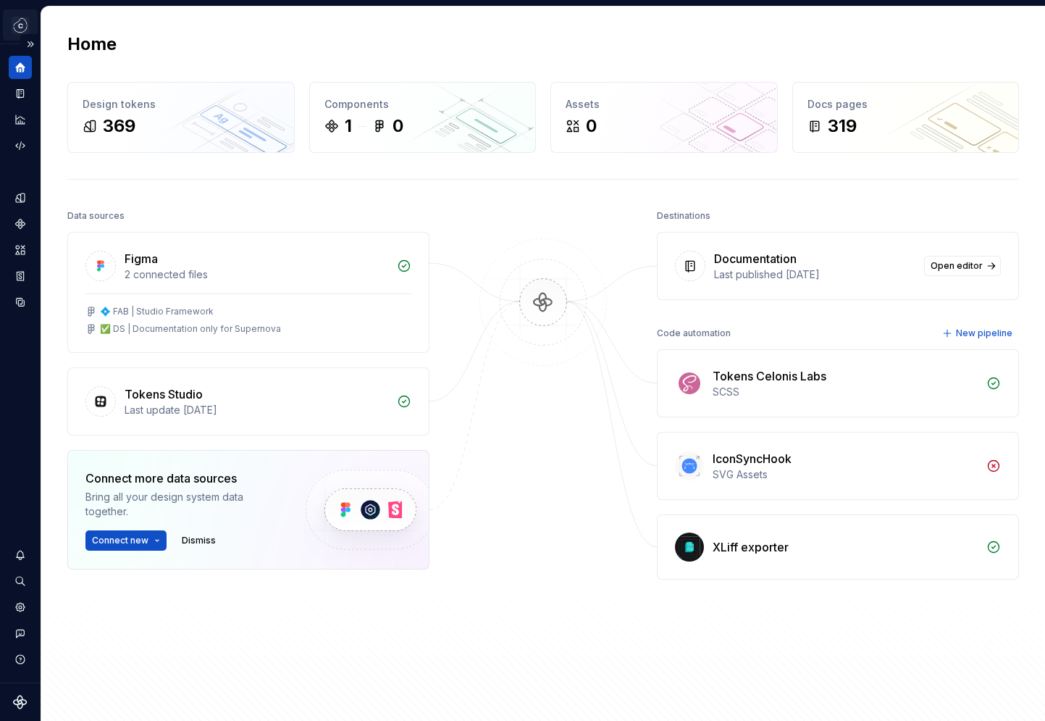
click at [17, 20] on html "Design System VB Dataset Variables Home Design tokens 369 Components 1 0 Assets…" at bounding box center [522, 360] width 1045 height 721
click at [317, 215] on html "Design System VB Dataset Variables Home Design tokens 369 Components 1 0 Assets…" at bounding box center [522, 360] width 1045 height 721
click at [28, 38] on button "Expand sidebar" at bounding box center [30, 44] width 20 height 20
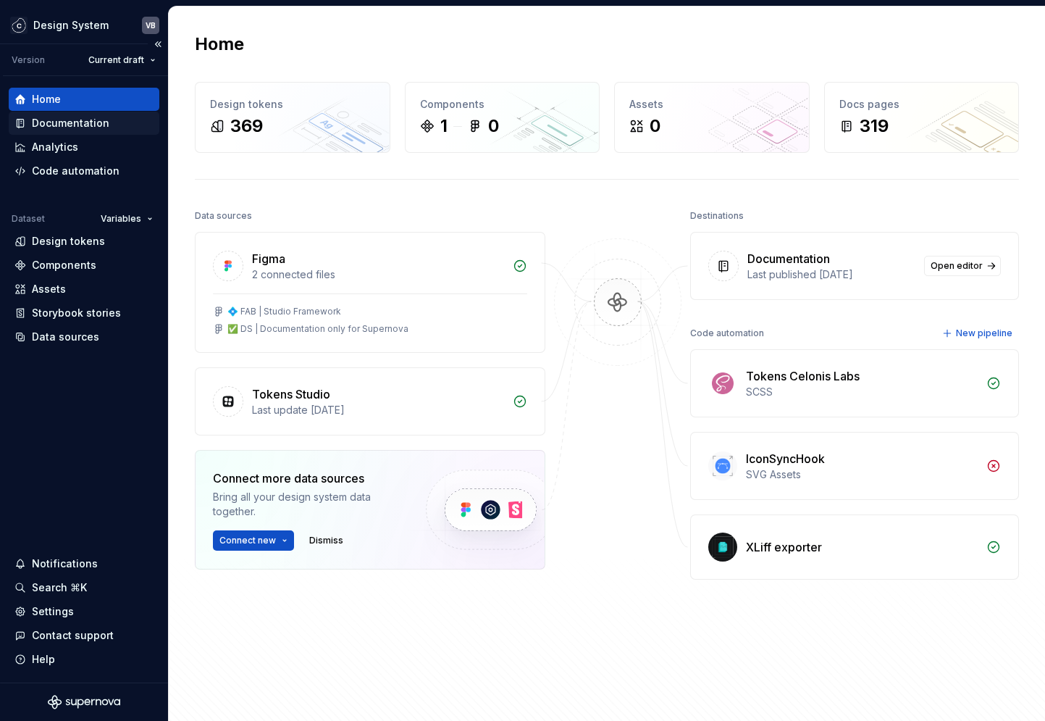
click at [67, 120] on div "Documentation" at bounding box center [71, 123] width 78 height 14
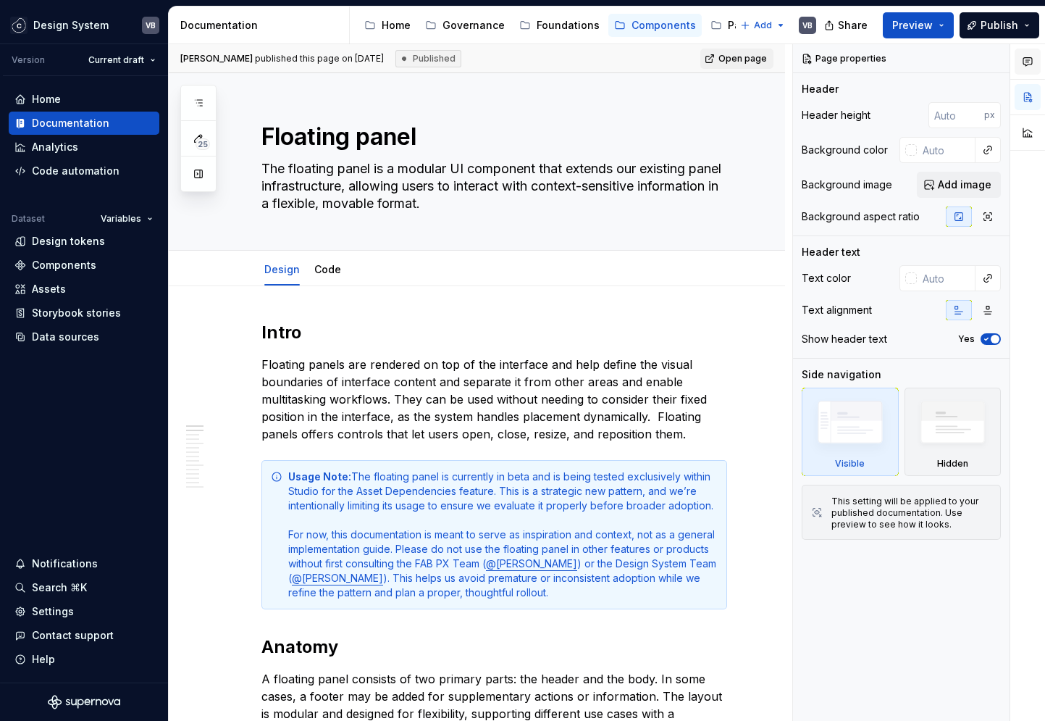
click at [1029, 70] on button "button" at bounding box center [1028, 62] width 26 height 26
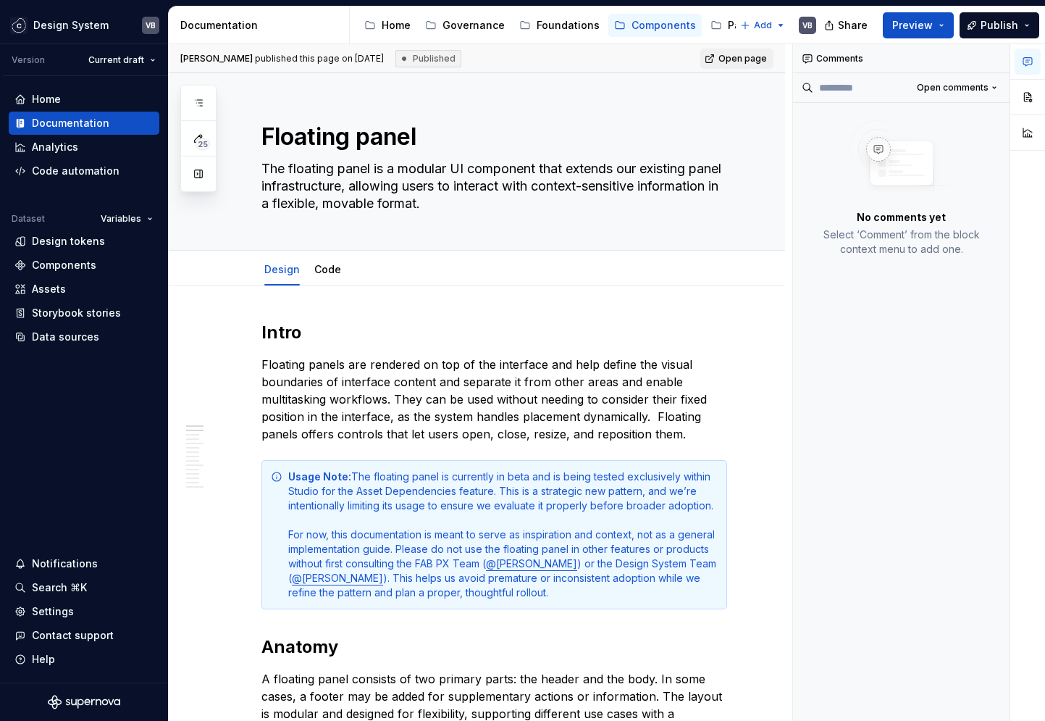
click at [1030, 63] on icon "button" at bounding box center [1028, 62] width 12 height 12
click at [1030, 107] on button "button" at bounding box center [1028, 97] width 26 height 26
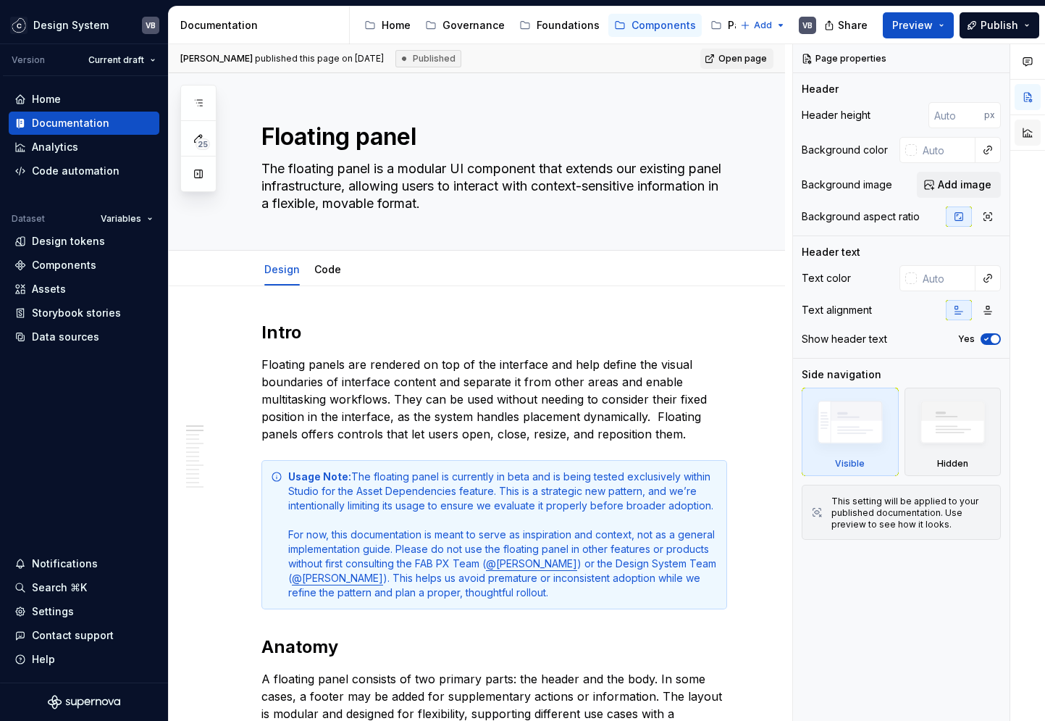
click at [1034, 127] on button "button" at bounding box center [1028, 133] width 26 height 26
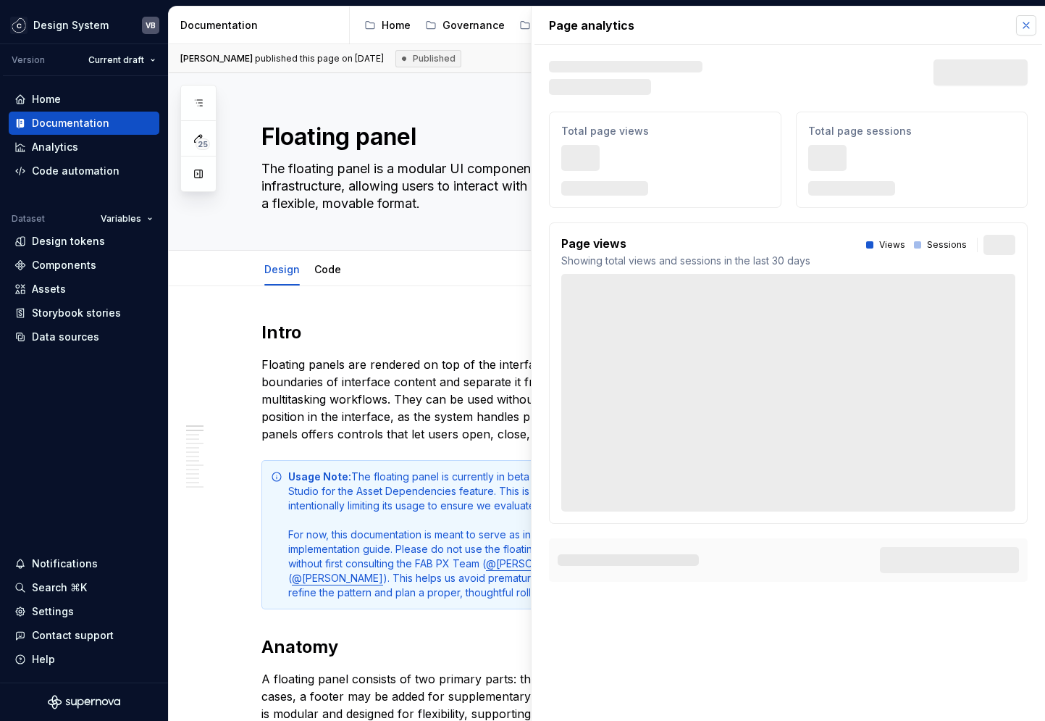
click at [1031, 22] on button "button" at bounding box center [1026, 25] width 20 height 20
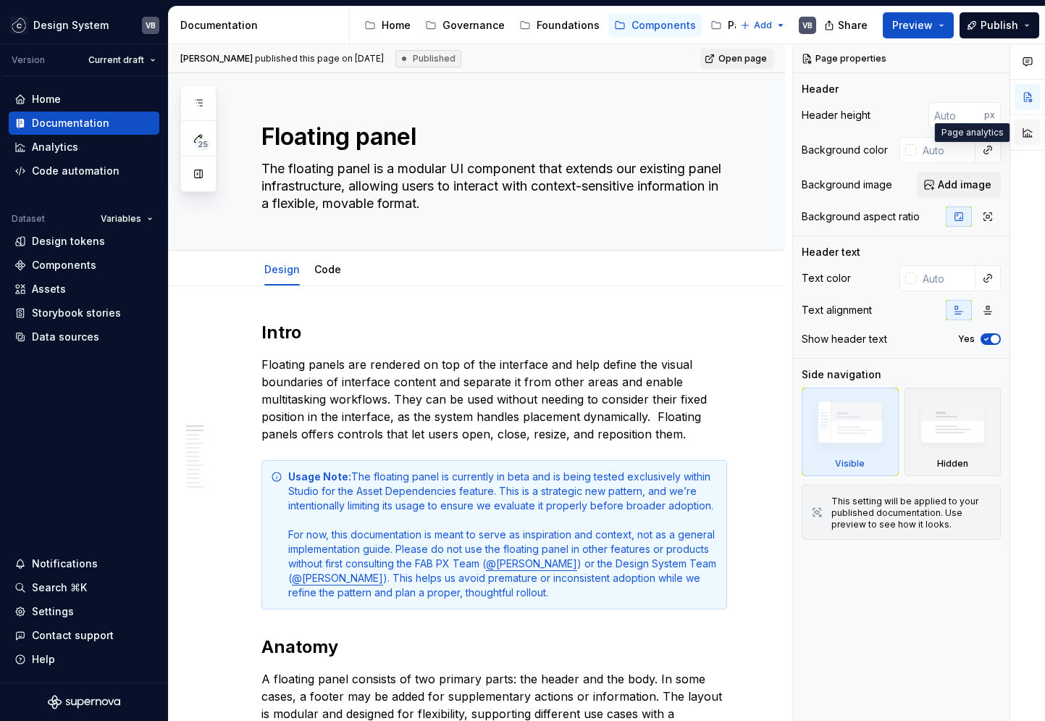
click at [1026, 136] on button "button" at bounding box center [1028, 133] width 26 height 26
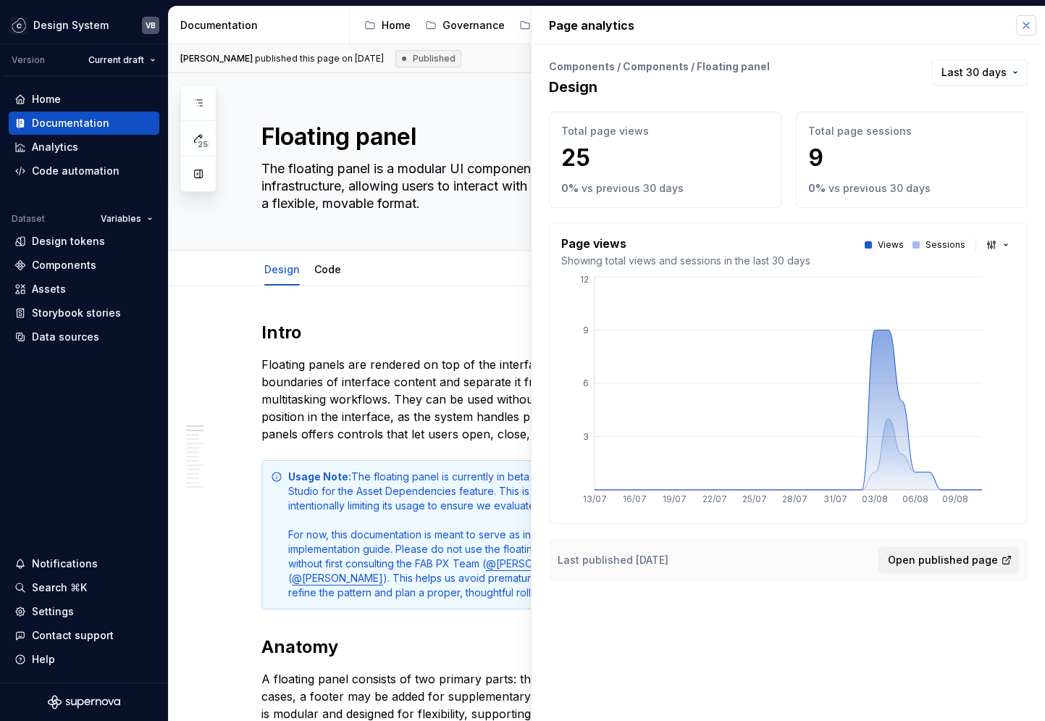
click at [1021, 25] on button "button" at bounding box center [1026, 25] width 20 height 20
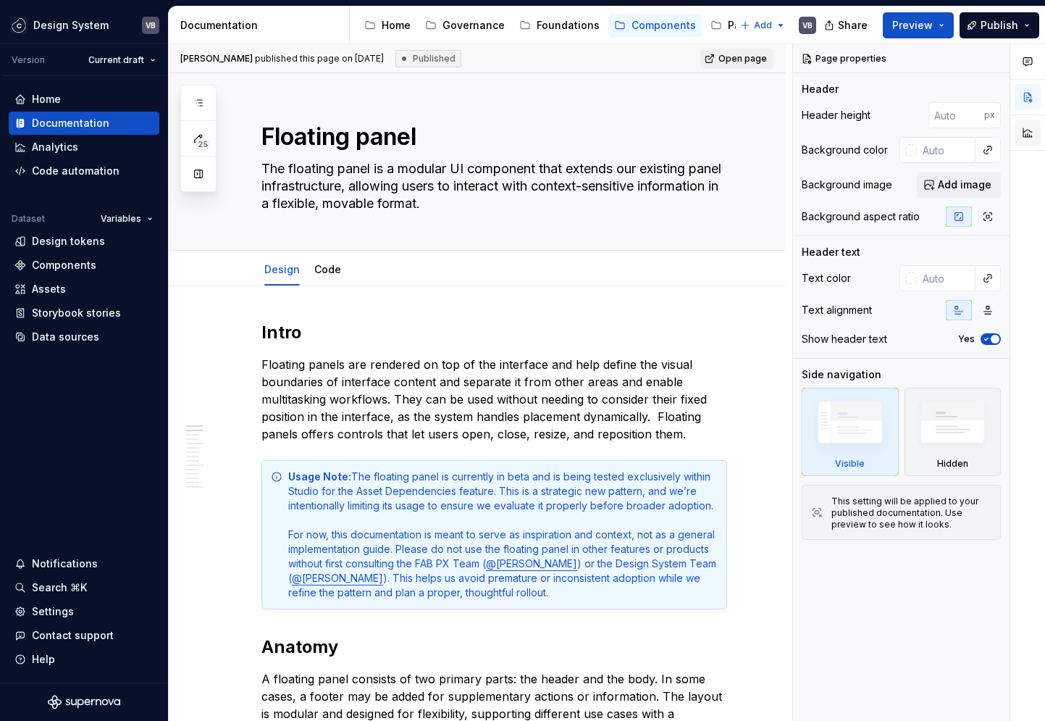
click at [1034, 134] on button "button" at bounding box center [1028, 133] width 26 height 26
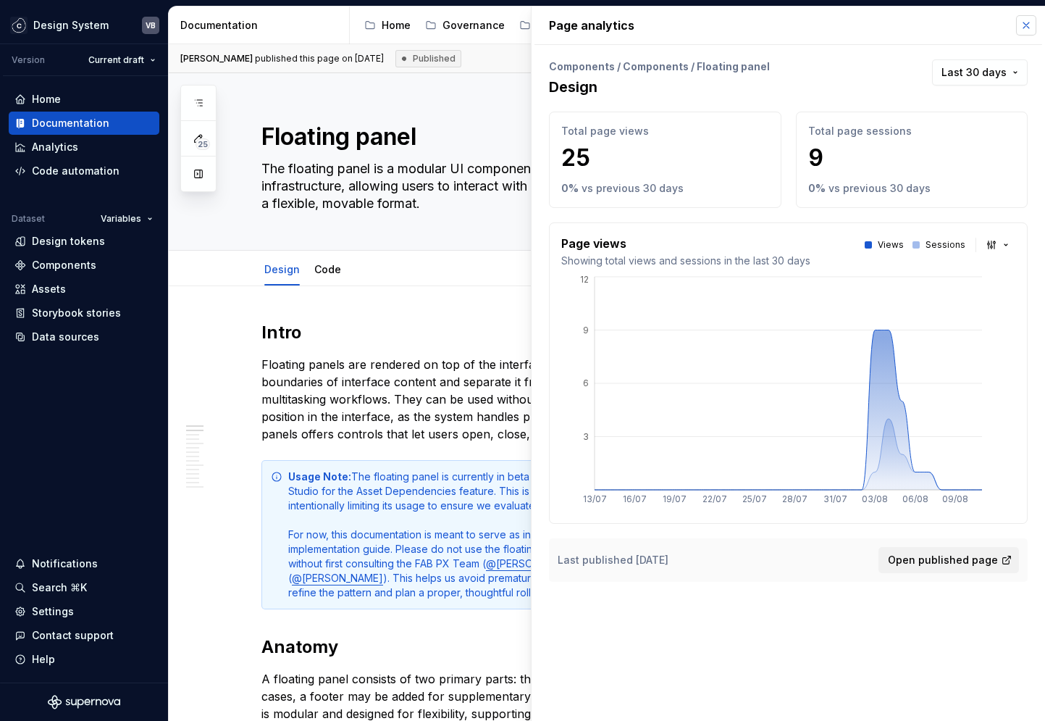
click at [1030, 28] on button "button" at bounding box center [1026, 25] width 20 height 20
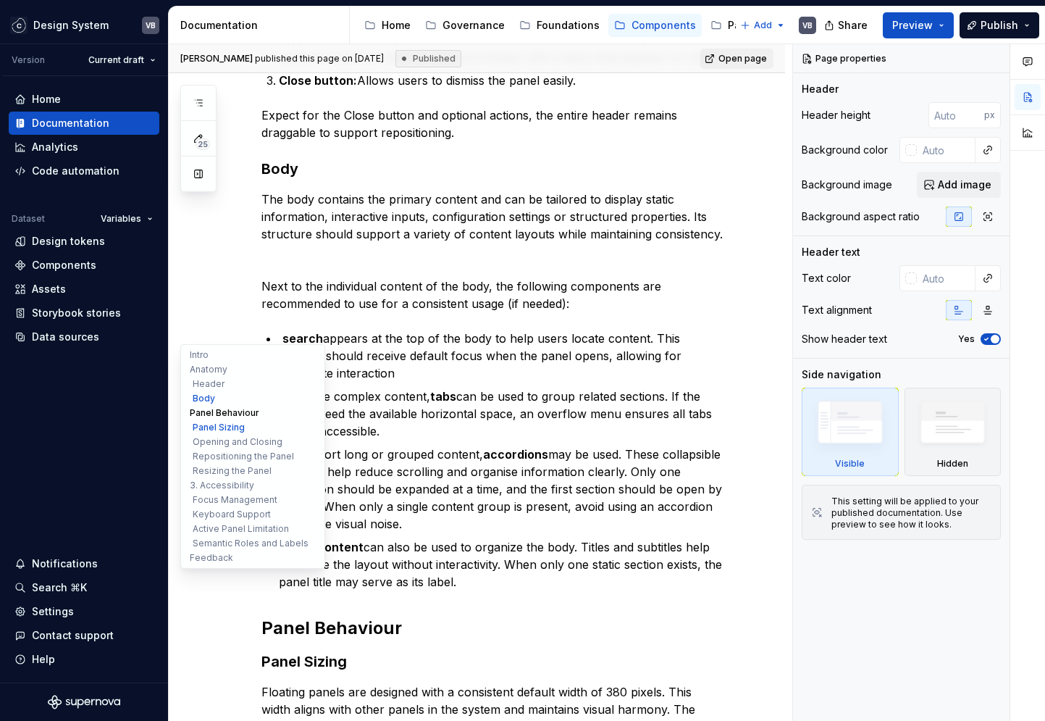
scroll to position [2042, 0]
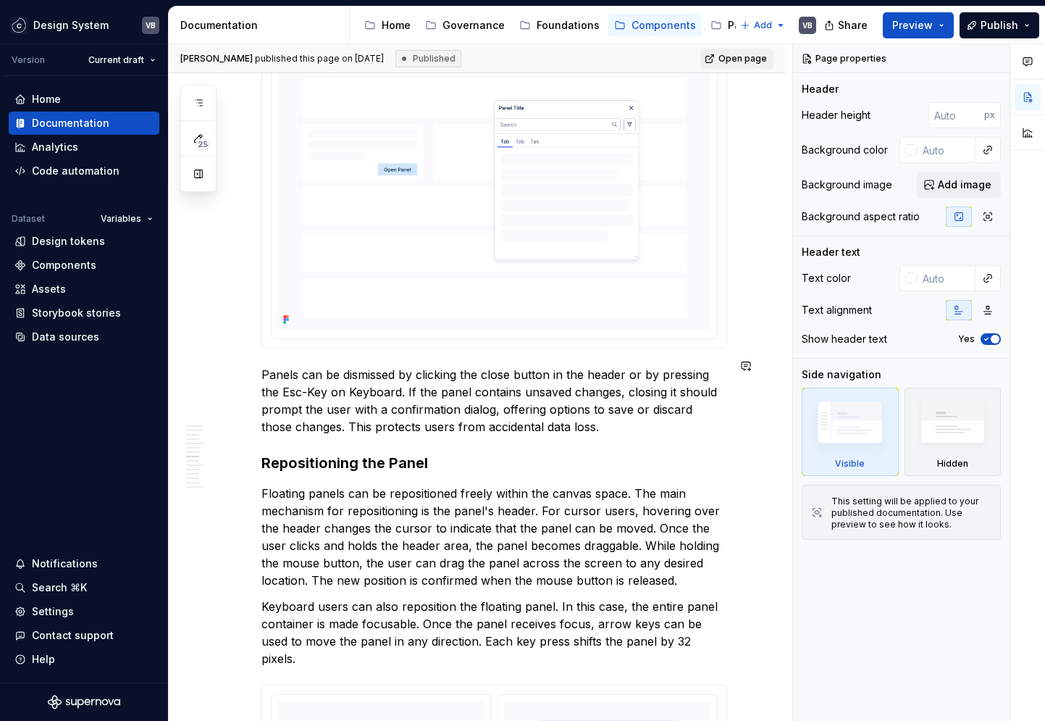
click at [607, 430] on div "Intro Floating panels are rendered on top of the interface and help define the …" at bounding box center [495, 612] width 466 height 4666
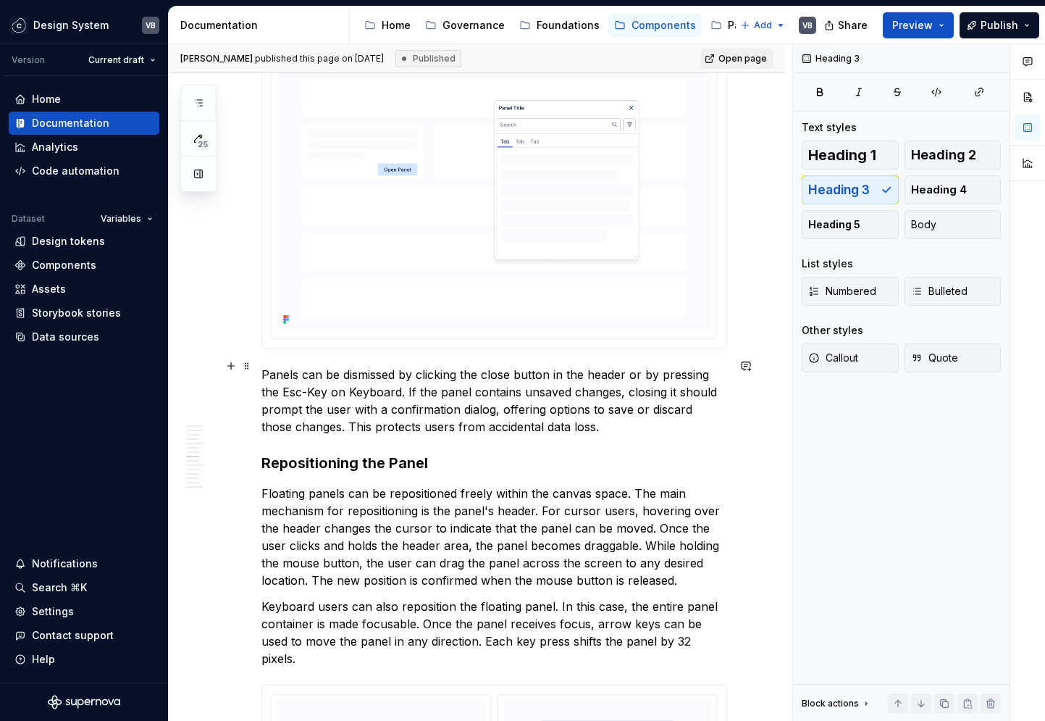
click at [473, 385] on p "Panels can be dismissed by clicking the close button in the header or by pressi…" at bounding box center [495, 401] width 466 height 70
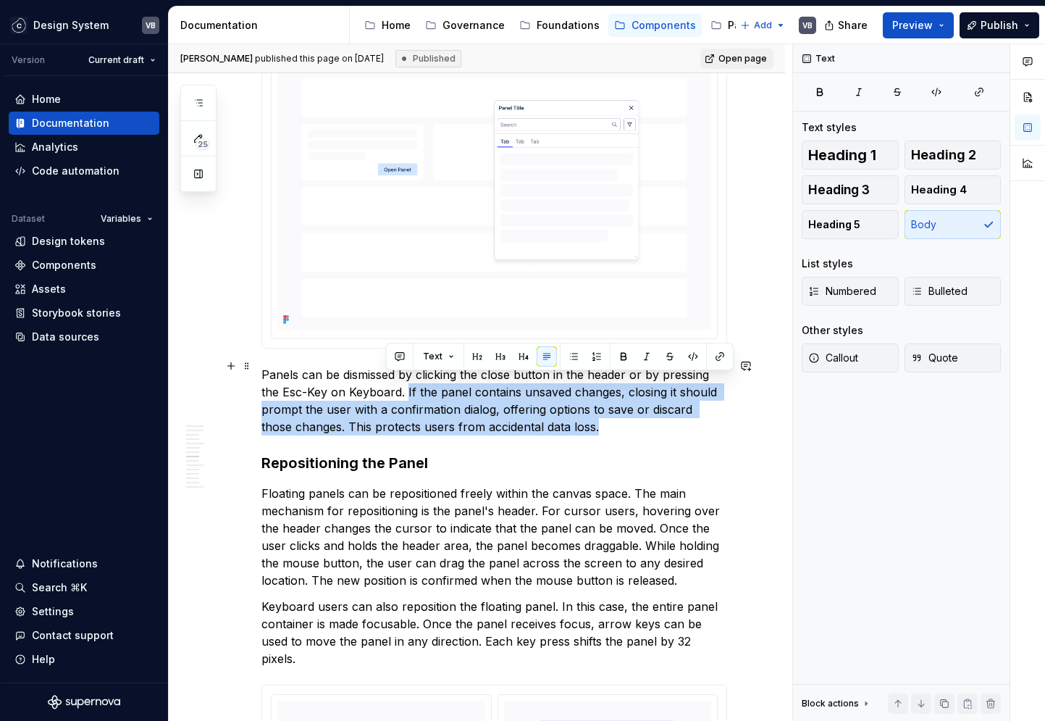
drag, startPoint x: 386, startPoint y: 380, endPoint x: 590, endPoint y: 414, distance: 207.1
click at [590, 414] on p "Panels can be dismissed by clicking the close button in the header or by pressi…" at bounding box center [495, 401] width 466 height 70
click at [432, 417] on p "Panels can be dismissed by clicking the close button in the header or by pressi…" at bounding box center [495, 401] width 466 height 70
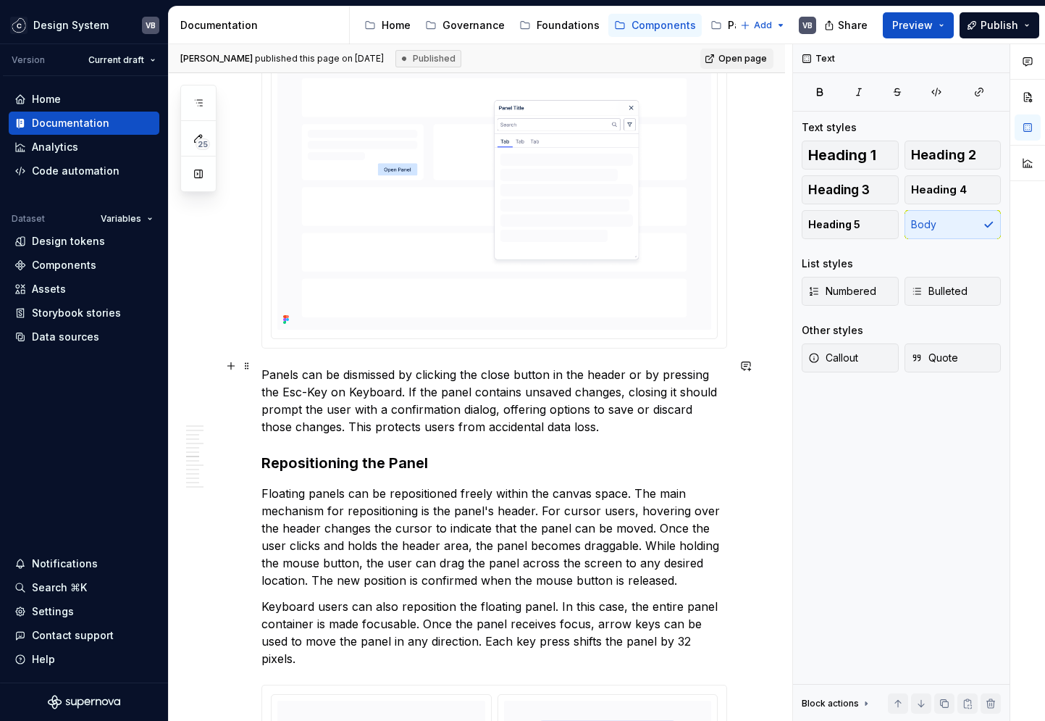
click at [506, 419] on p "Panels can be dismissed by clicking the close button in the header or by pressi…" at bounding box center [495, 401] width 466 height 70
drag, startPoint x: 383, startPoint y: 383, endPoint x: 401, endPoint y: 382, distance: 17.4
click at [401, 382] on p "Panels can be dismissed by clicking the close button in the header or by pressi…" at bounding box center [495, 401] width 466 height 70
click at [411, 411] on p "Panels can be dismissed by clicking the close button in the header or by pressi…" at bounding box center [495, 401] width 466 height 70
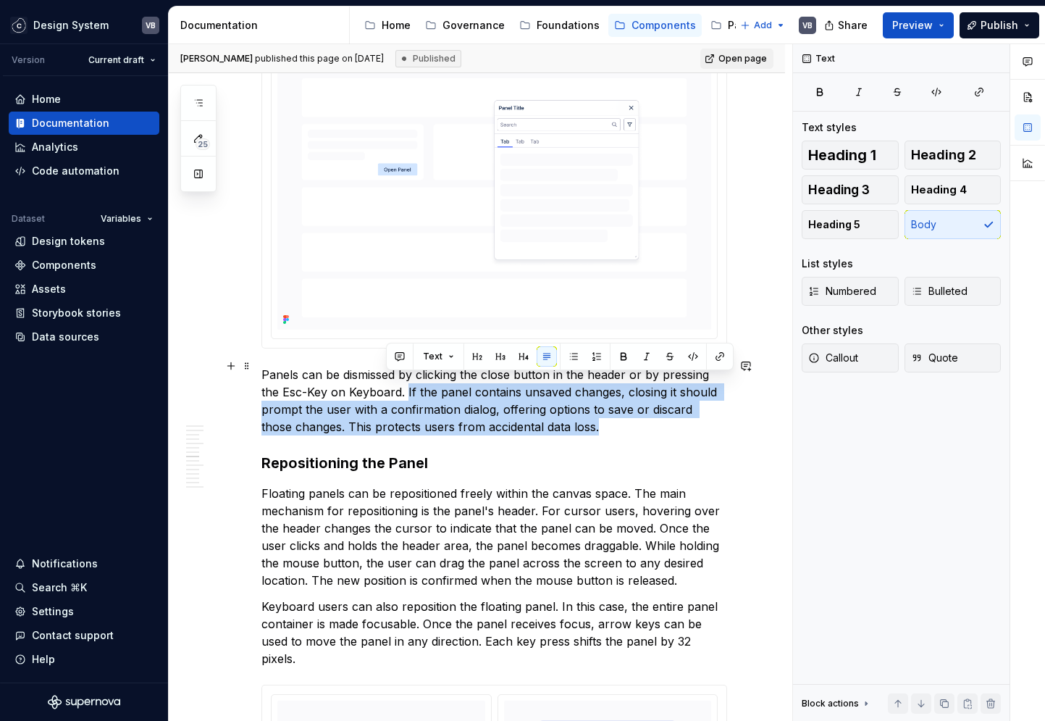
drag, startPoint x: 385, startPoint y: 382, endPoint x: 568, endPoint y: 420, distance: 187.2
click at [568, 420] on p "Panels can be dismissed by clicking the close button in the header or by pressi…" at bounding box center [495, 401] width 466 height 70
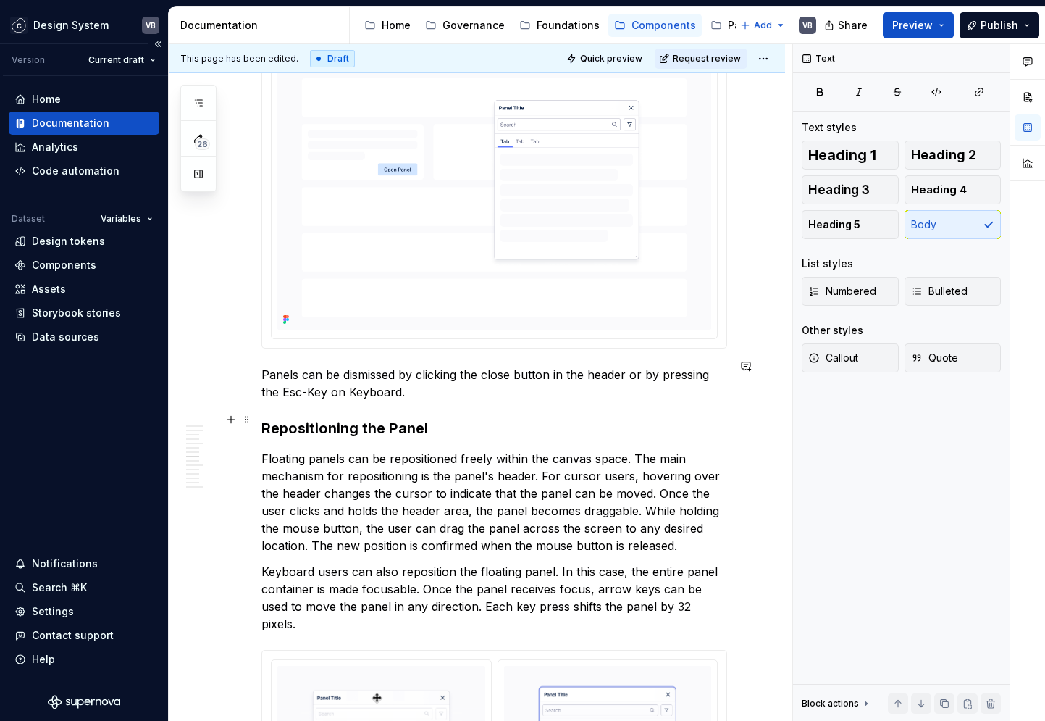
type textarea "*"
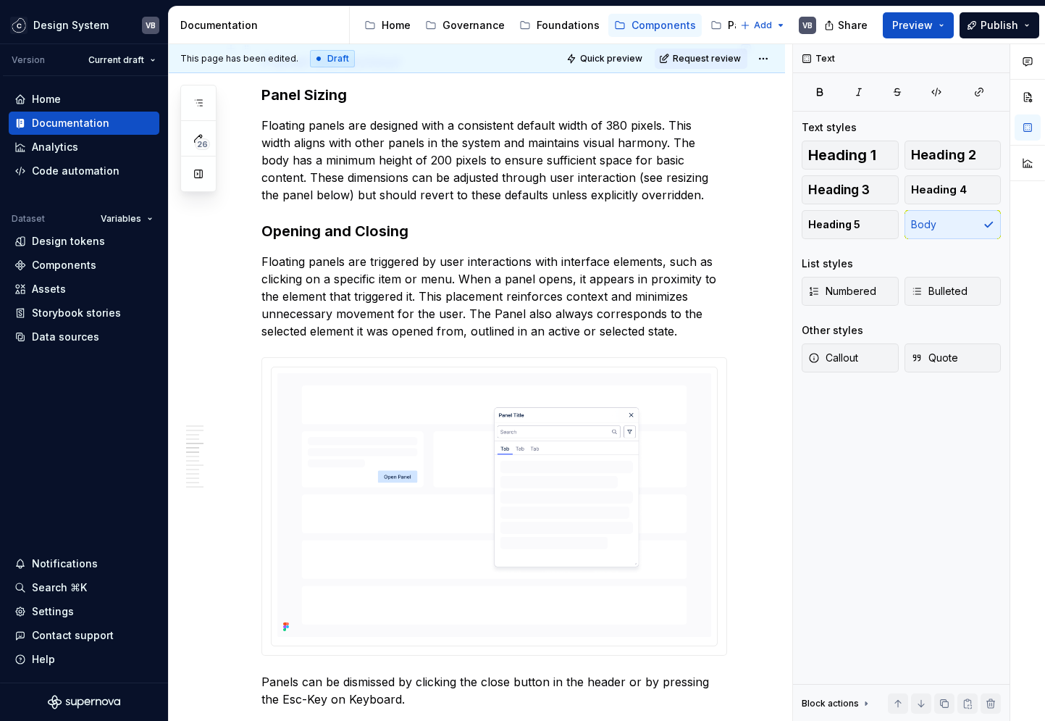
scroll to position [1743, 0]
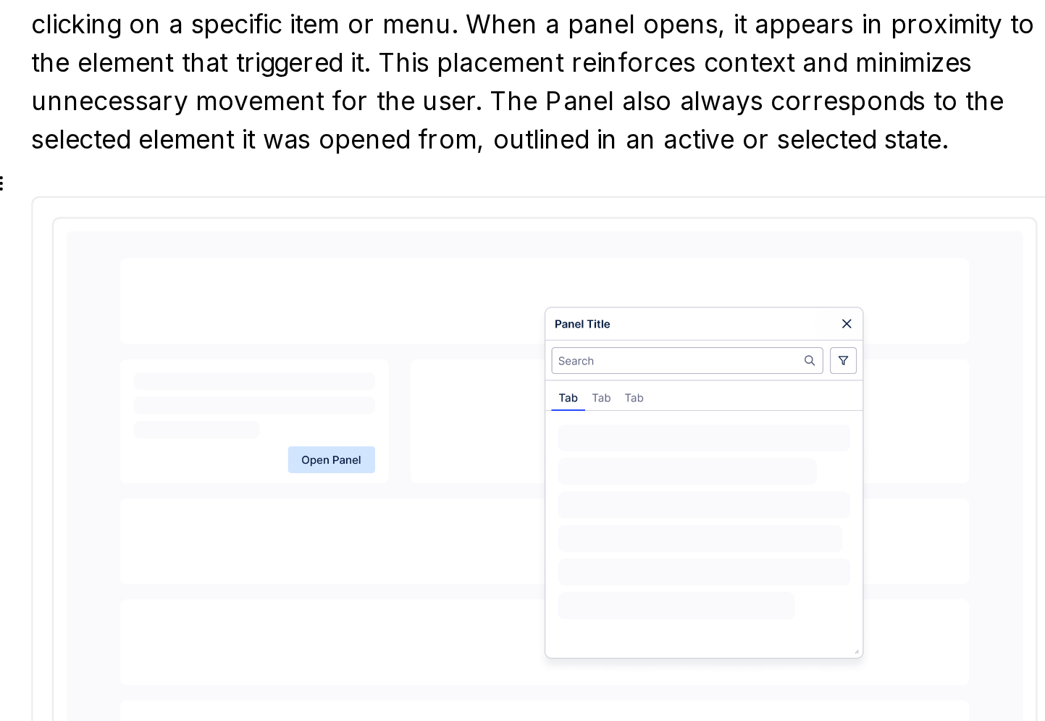
type textarea "*"
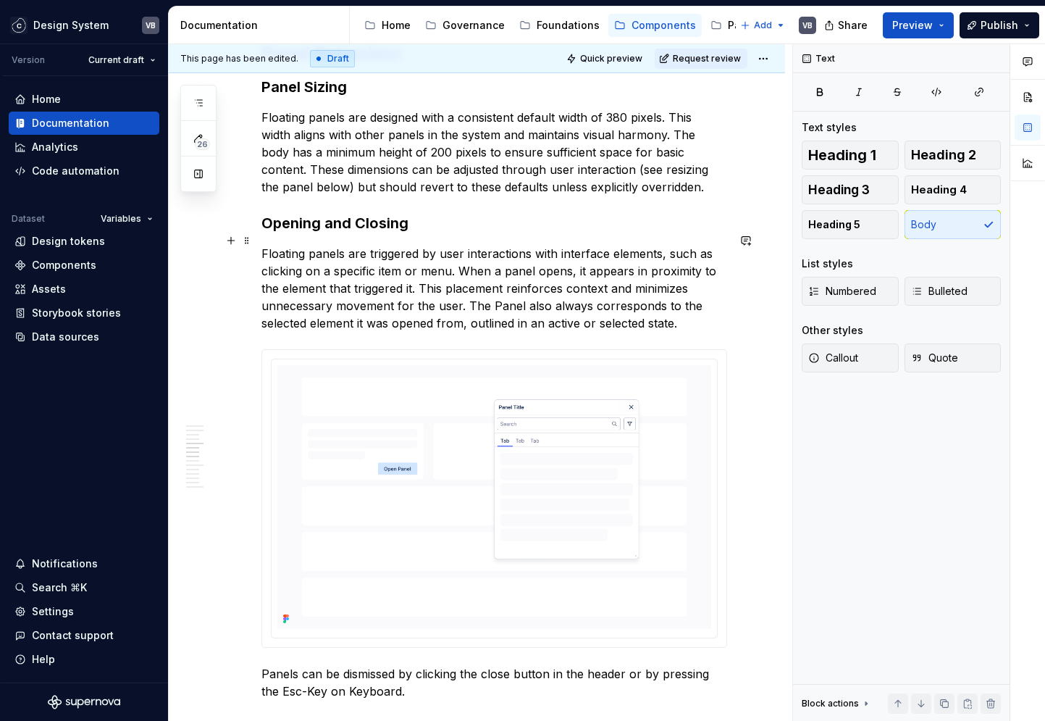
click at [340, 275] on p "Floating panels are triggered by user interactions with interface elements, suc…" at bounding box center [495, 288] width 466 height 87
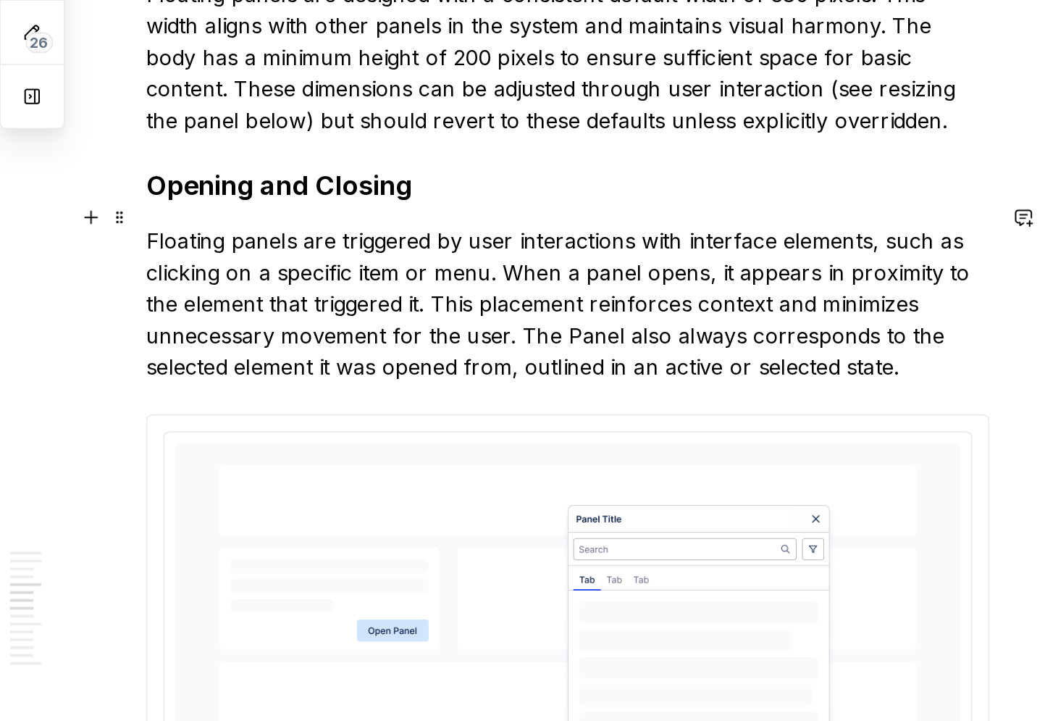
click at [582, 311] on p "Floating panels are triggered by user interactions with interface elements, suc…" at bounding box center [495, 288] width 466 height 87
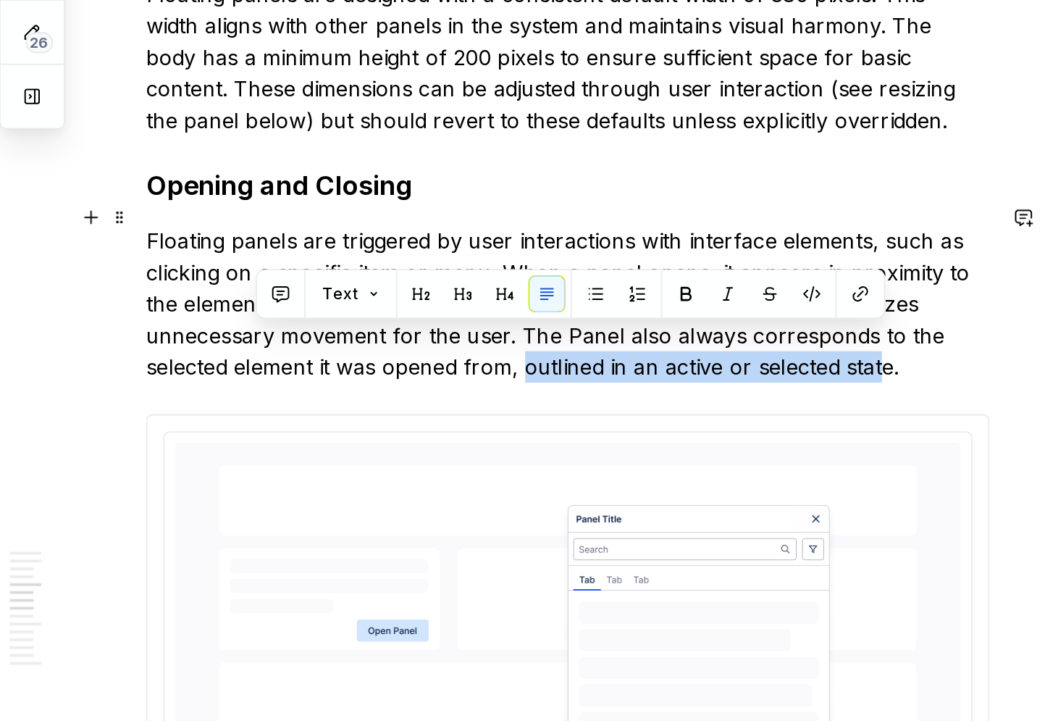
drag, startPoint x: 472, startPoint y: 311, endPoint x: 668, endPoint y: 307, distance: 195.6
click at [668, 307] on p "Floating panels are triggered by user interactions with interface elements, suc…" at bounding box center [495, 288] width 466 height 87
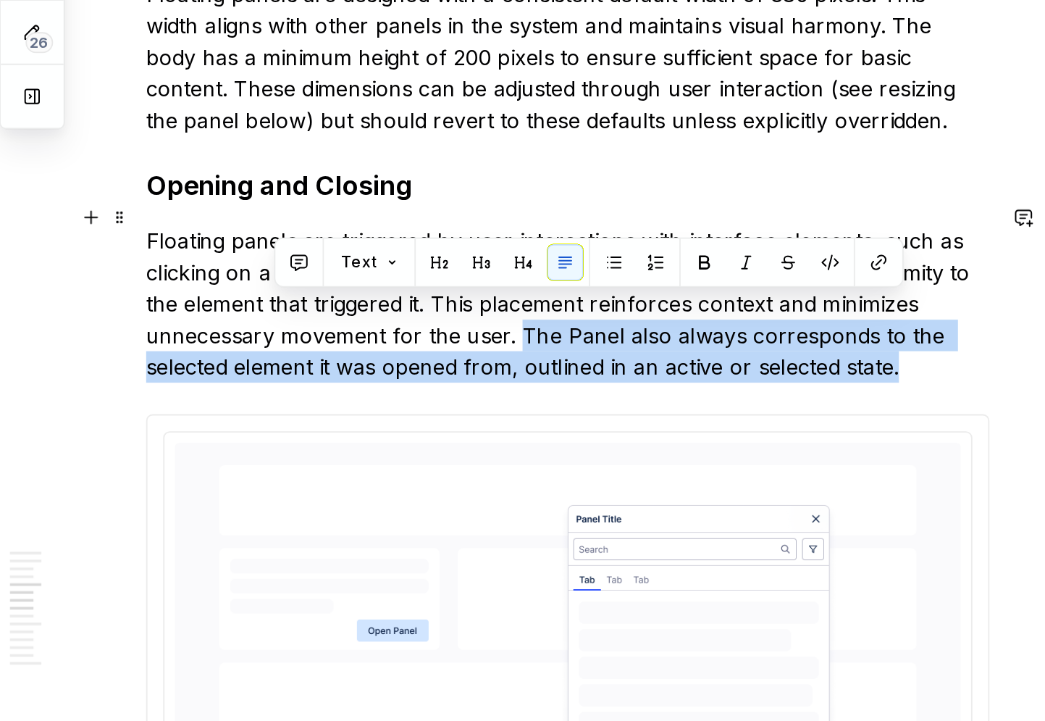
drag, startPoint x: 465, startPoint y: 290, endPoint x: 683, endPoint y: 304, distance: 218.4
click at [683, 304] on p "Floating panels are triggered by user interactions with interface elements, suc…" at bounding box center [495, 288] width 466 height 87
copy p "The Panel also always corresponds to the selected element it was opened from, o…"
